Goal: Task Accomplishment & Management: Manage account settings

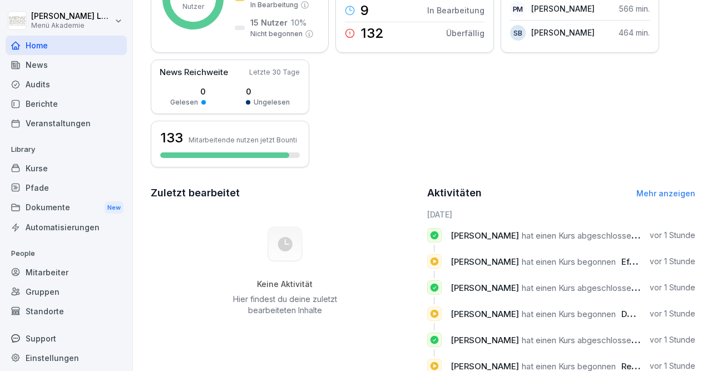
scroll to position [220, 0]
click at [670, 189] on link "Mehr anzeigen" at bounding box center [665, 193] width 59 height 9
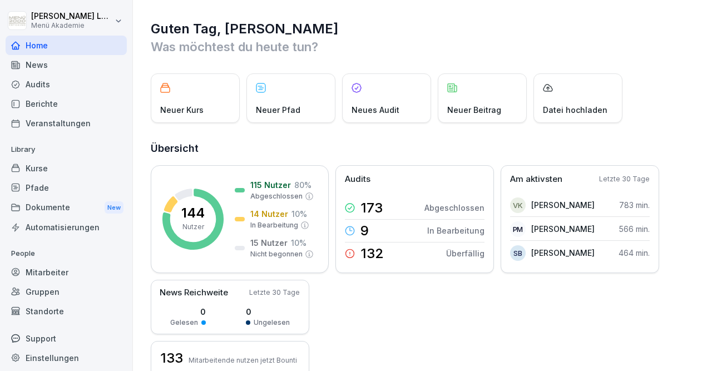
click at [56, 164] on div "Kurse" at bounding box center [66, 168] width 121 height 19
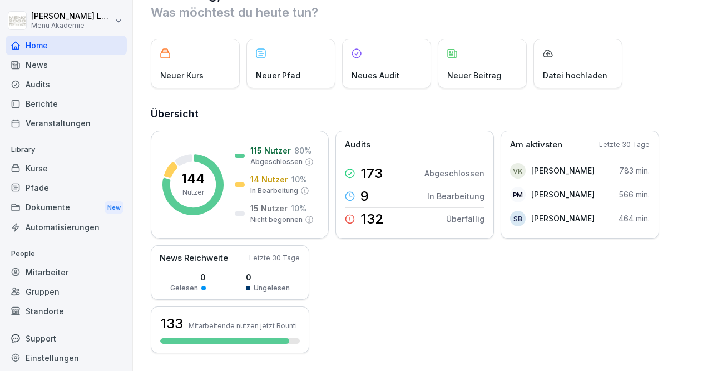
scroll to position [44, 0]
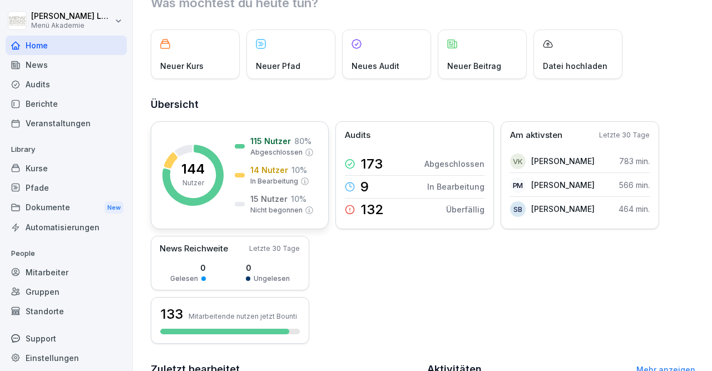
click at [222, 140] on div "144 Nutzer 115 Nutzer 80 % Abgeschlossen 14 Nutzer 10 % In Bearbeitung 15 Nutze…" at bounding box center [240, 175] width 178 height 108
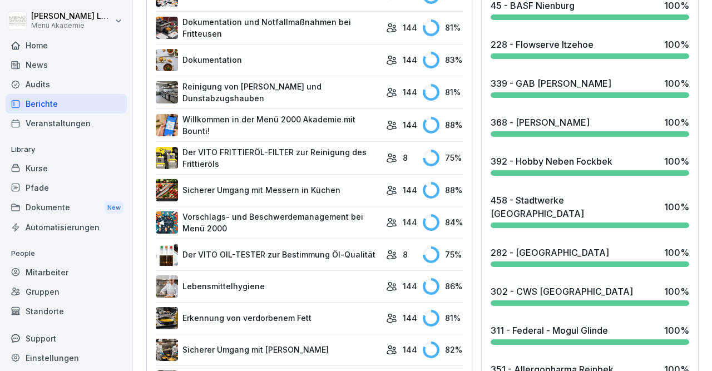
scroll to position [447, 0]
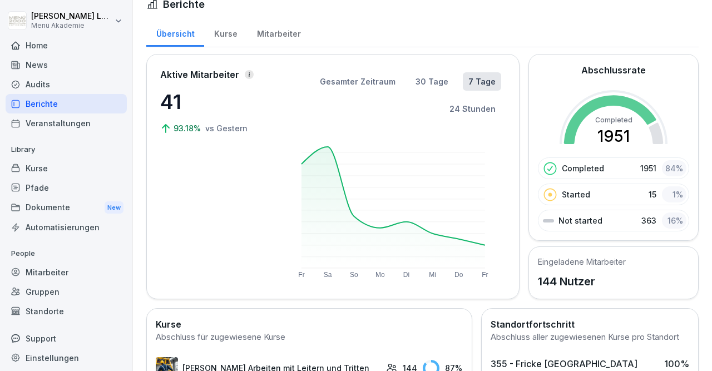
scroll to position [13, 0]
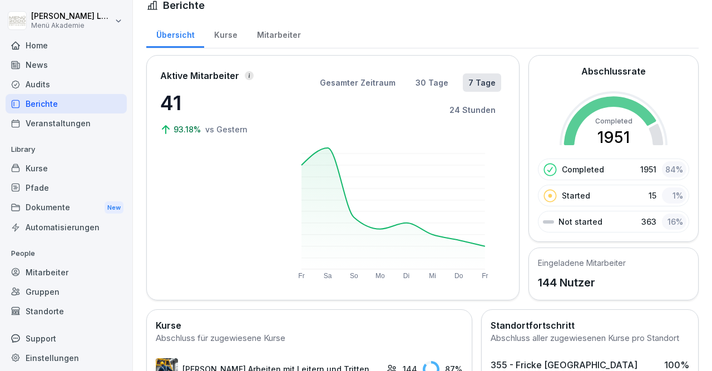
click at [272, 31] on div "Mitarbeiter" at bounding box center [278, 33] width 63 height 28
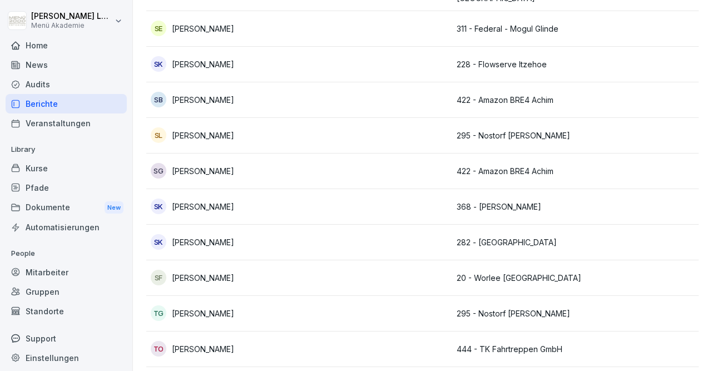
scroll to position [4518, 0]
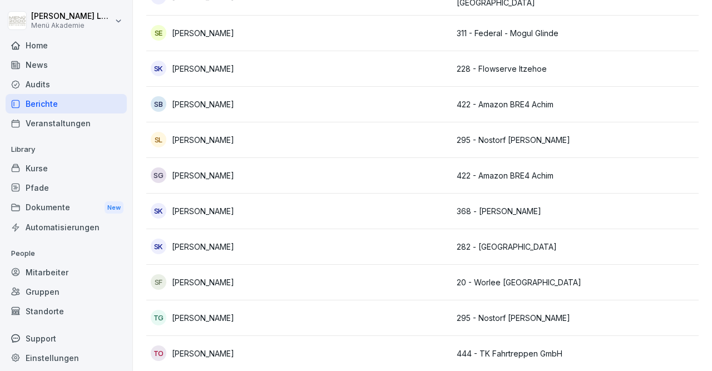
click at [372, 255] on td at bounding box center [375, 247] width 153 height 36
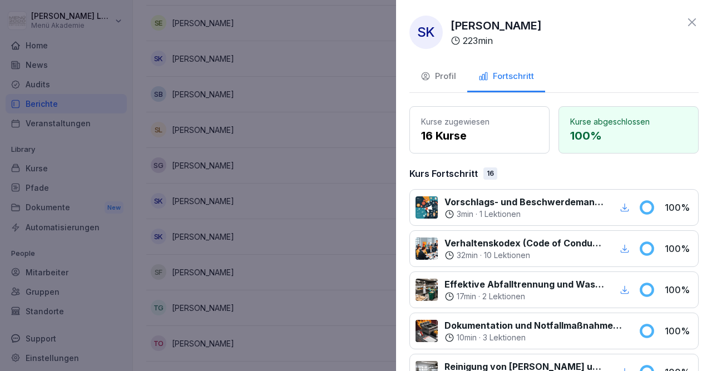
click at [342, 256] on div at bounding box center [356, 185] width 712 height 371
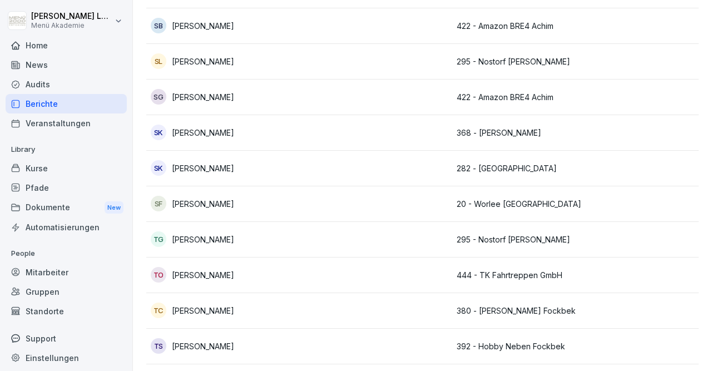
scroll to position [4616, 0]
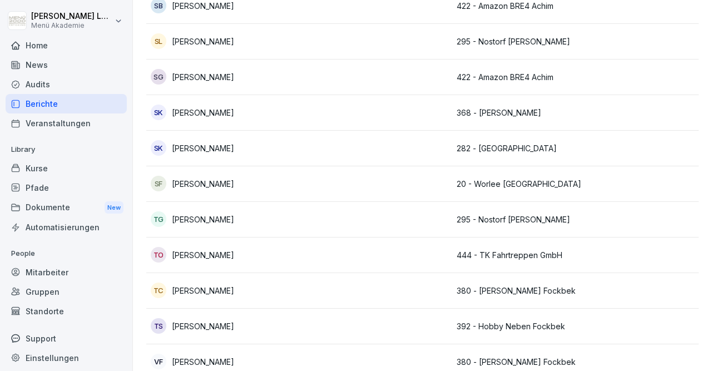
click at [210, 285] on p "[PERSON_NAME]" at bounding box center [203, 291] width 62 height 12
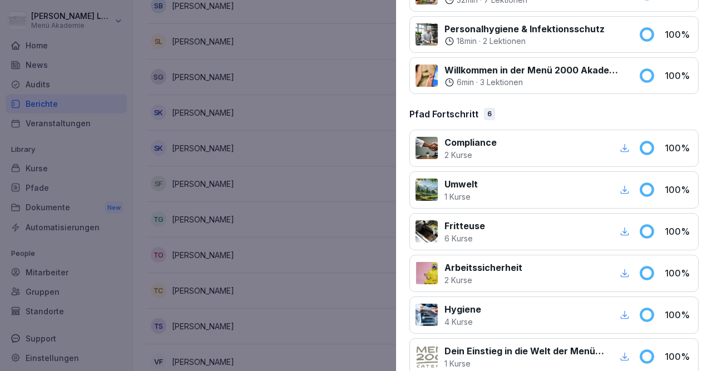
scroll to position [760, 0]
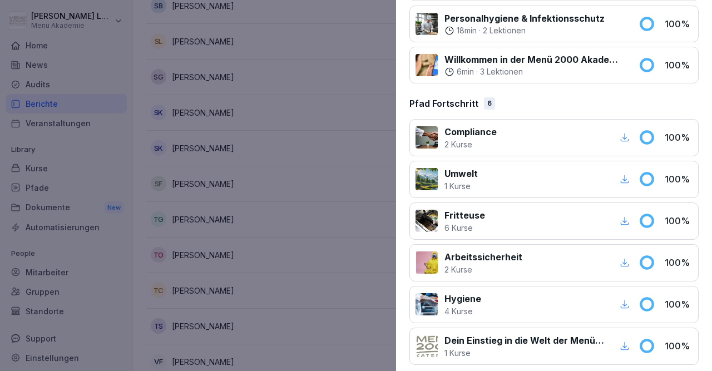
click at [390, 158] on div at bounding box center [356, 185] width 712 height 371
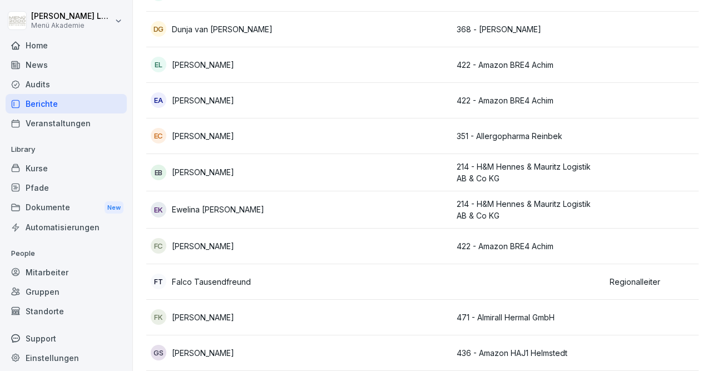
scroll to position [1622, 0]
click at [264, 204] on p "Ewelina [PERSON_NAME]" at bounding box center [218, 210] width 92 height 12
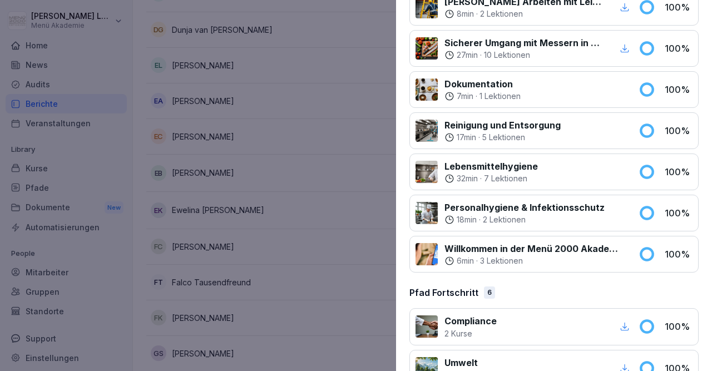
scroll to position [760, 0]
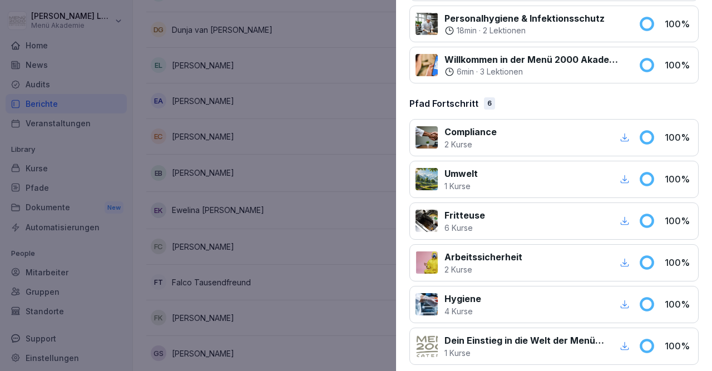
click at [341, 254] on div at bounding box center [356, 185] width 712 height 371
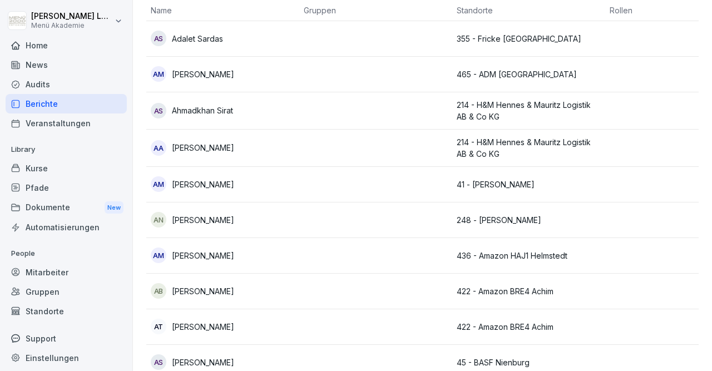
scroll to position [0, 0]
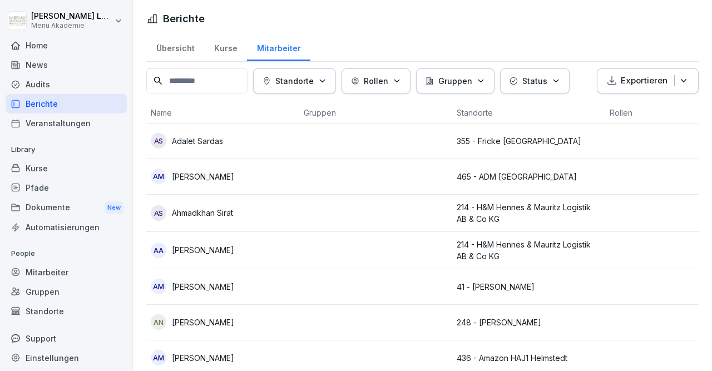
click at [55, 68] on div "News" at bounding box center [66, 64] width 121 height 19
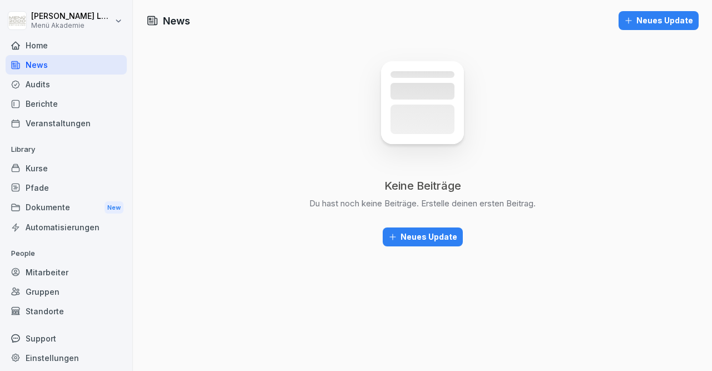
click at [40, 47] on div "Home" at bounding box center [66, 45] width 121 height 19
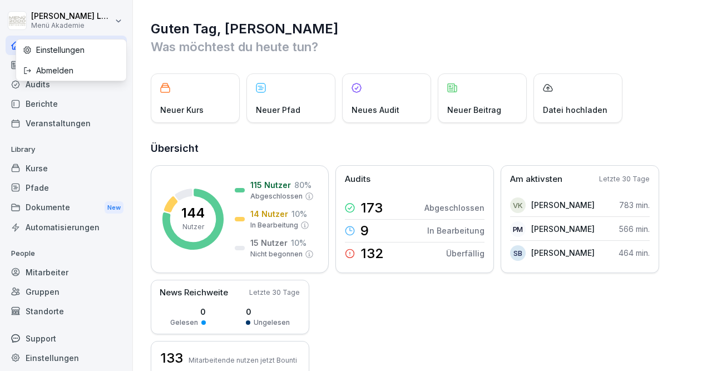
click at [117, 12] on html "[PERSON_NAME] Menü Akademie Home News Audits Berichte Veranstaltungen Library K…" at bounding box center [356, 185] width 712 height 371
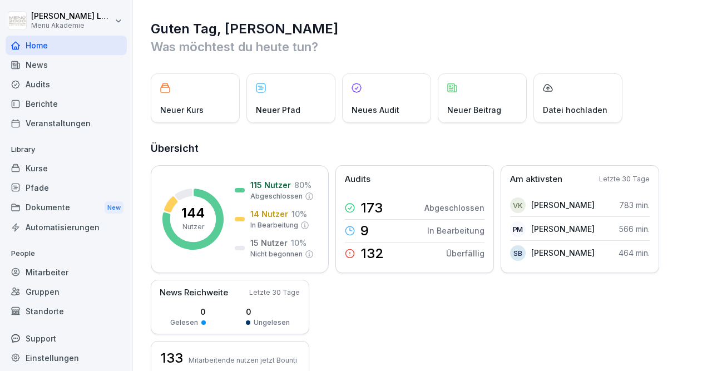
click at [121, 26] on html "[PERSON_NAME] Menü Akademie Home News Audits Berichte Veranstaltungen Library K…" at bounding box center [356, 185] width 712 height 371
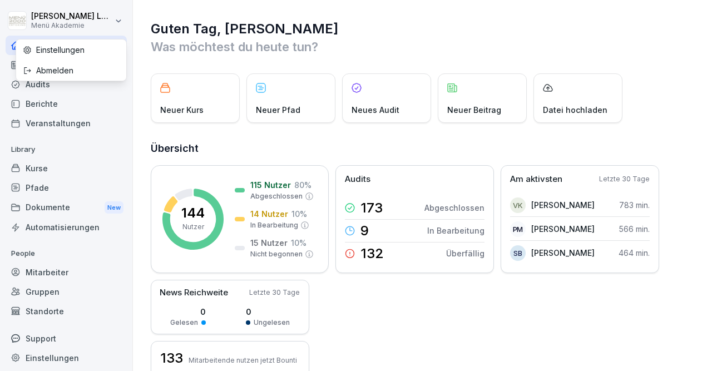
click at [121, 26] on html "[PERSON_NAME] Menü Akademie Home News Audits Berichte Veranstaltungen Library K…" at bounding box center [356, 185] width 712 height 371
click at [96, 51] on div "Einstellungen" at bounding box center [71, 50] width 110 height 21
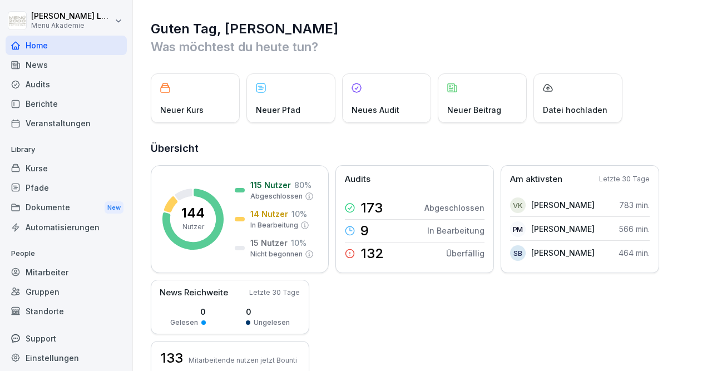
select select "**"
